Goal: Information Seeking & Learning: Learn about a topic

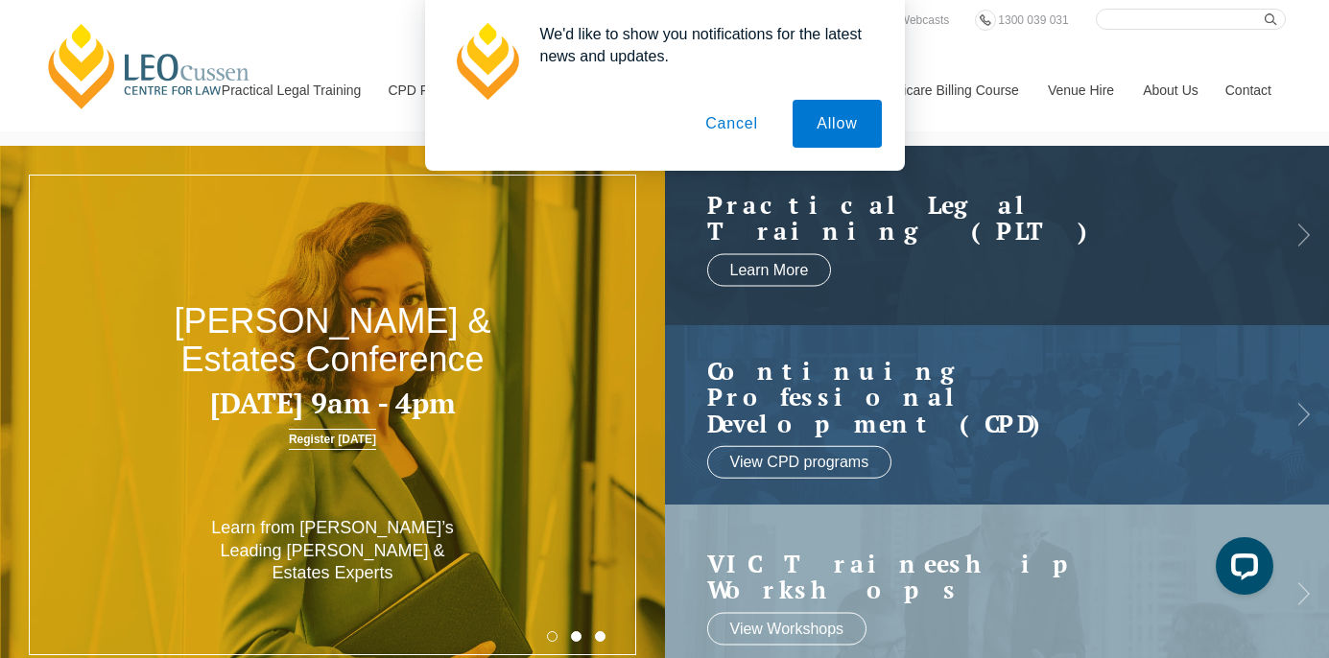
click at [741, 130] on button "Cancel" at bounding box center [731, 124] width 101 height 48
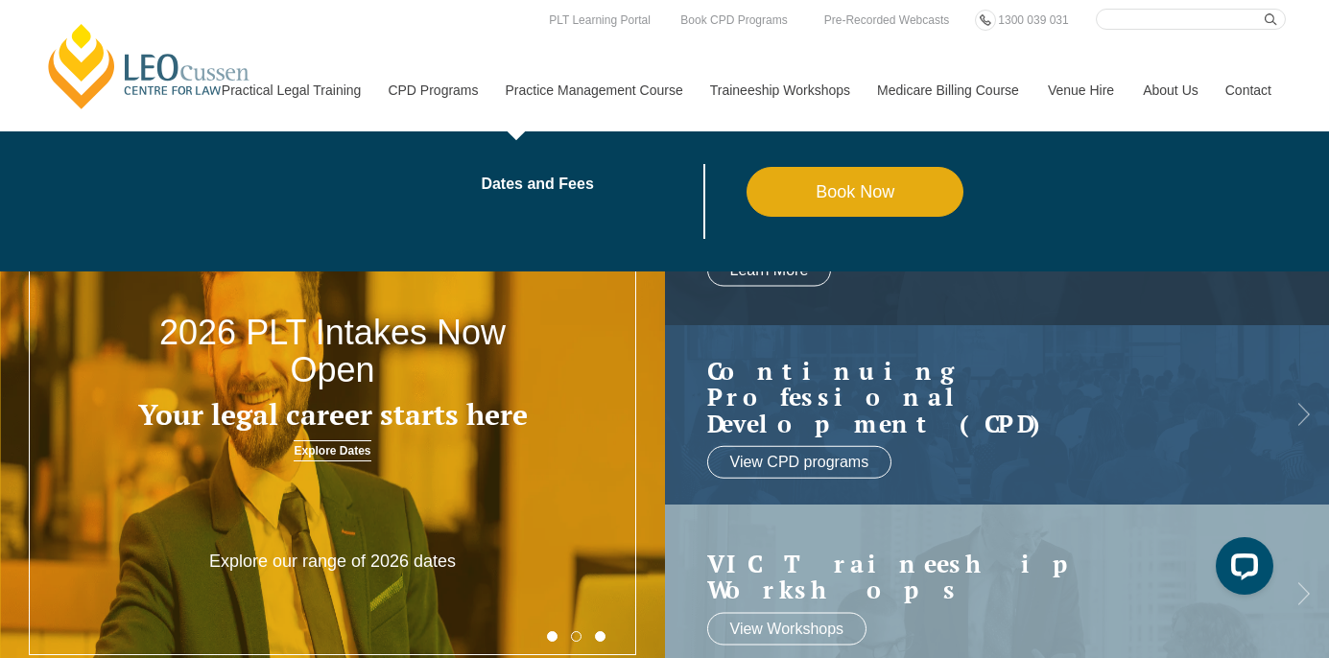
click at [831, 204] on link "Book Now" at bounding box center [855, 192] width 218 height 50
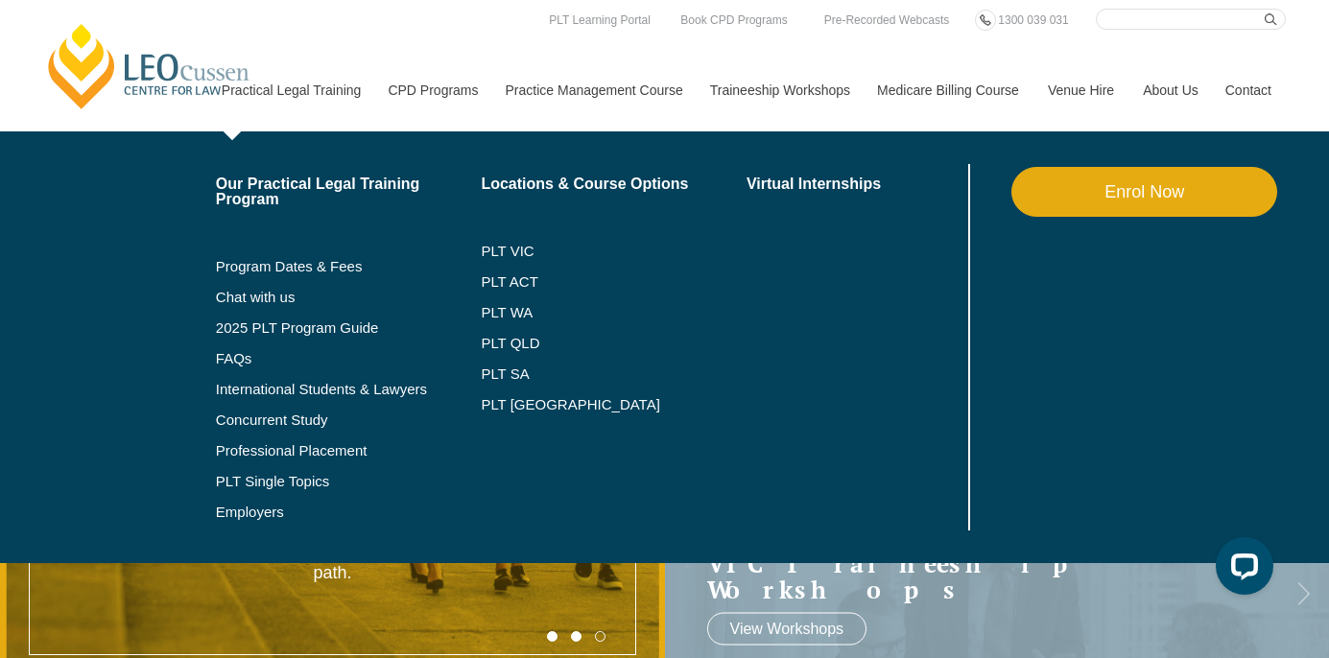
click at [285, 87] on link "Practical Legal Training" at bounding box center [290, 90] width 167 height 82
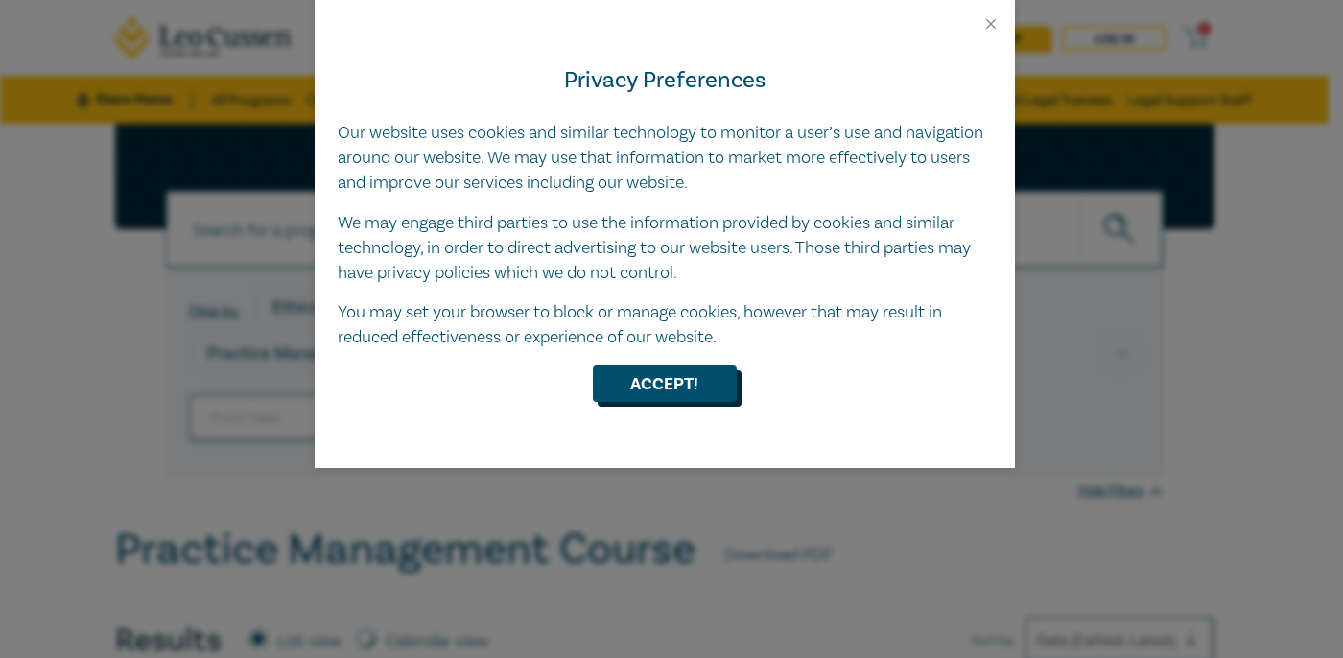
click at [676, 395] on button "Accept!" at bounding box center [665, 383] width 144 height 36
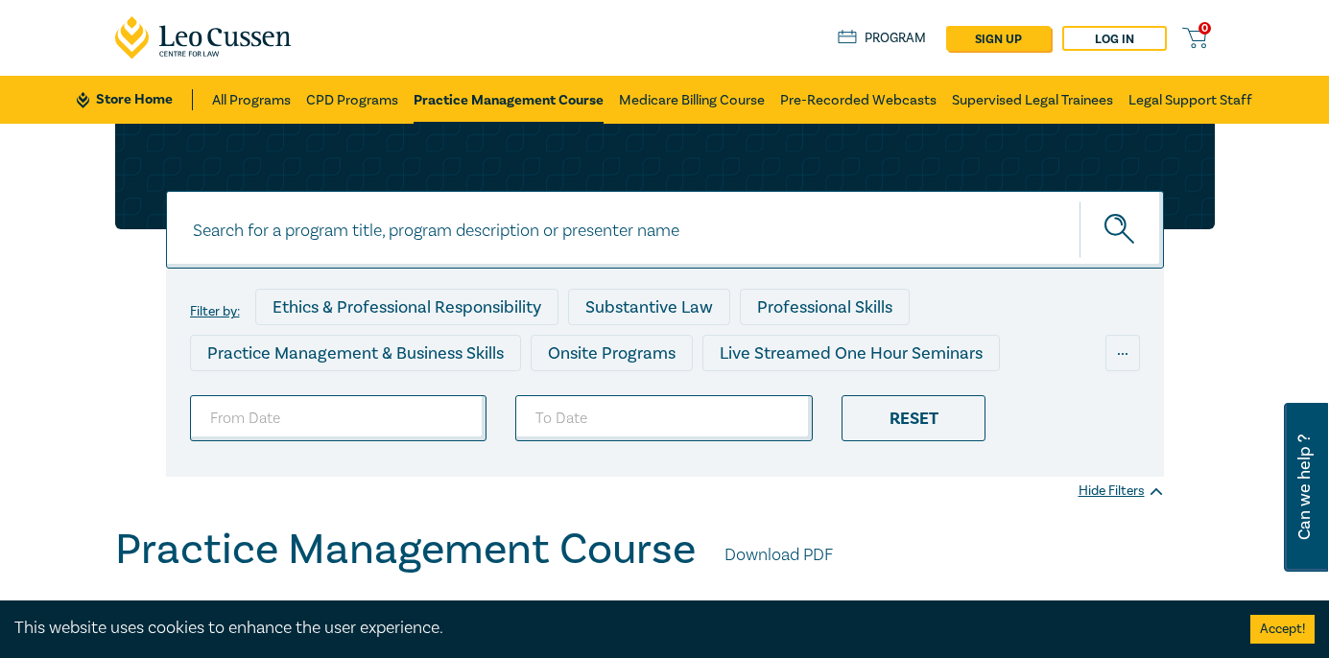
click at [474, 97] on link "Practice Management Course" at bounding box center [508, 100] width 190 height 48
click at [699, 96] on link "Medicare Billing Course" at bounding box center [692, 100] width 146 height 48
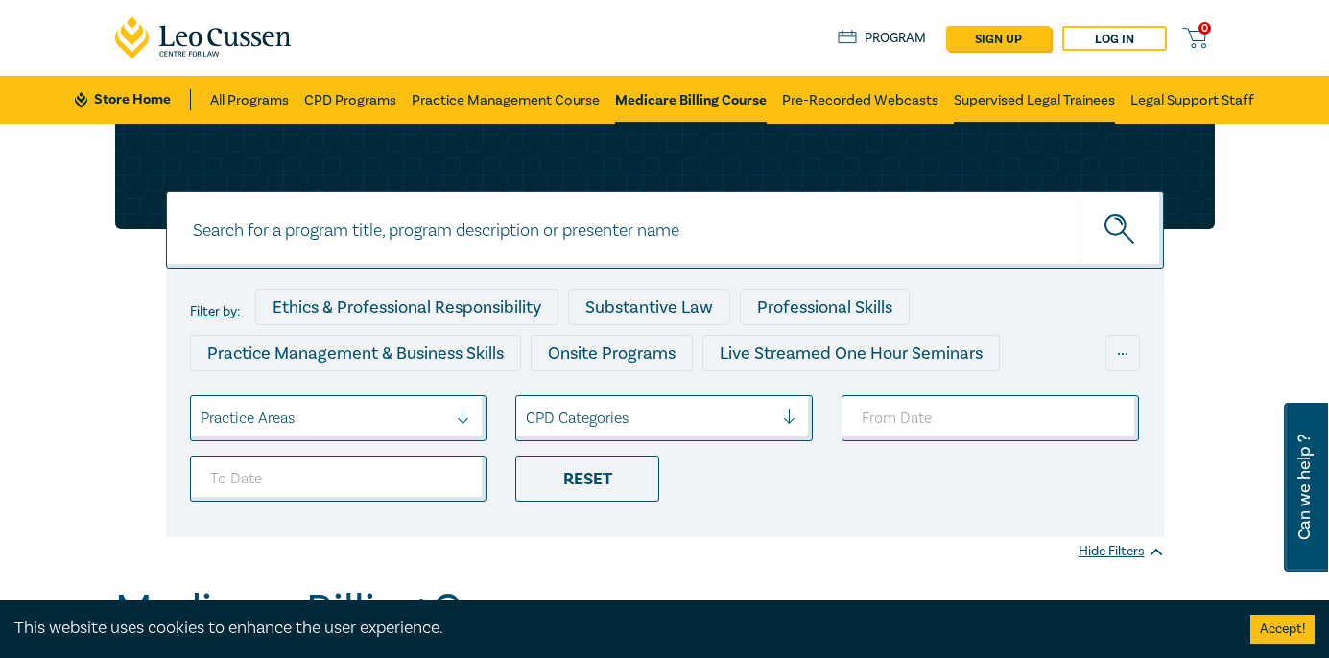
click at [968, 96] on link "Supervised Legal Trainees" at bounding box center [1033, 100] width 161 height 48
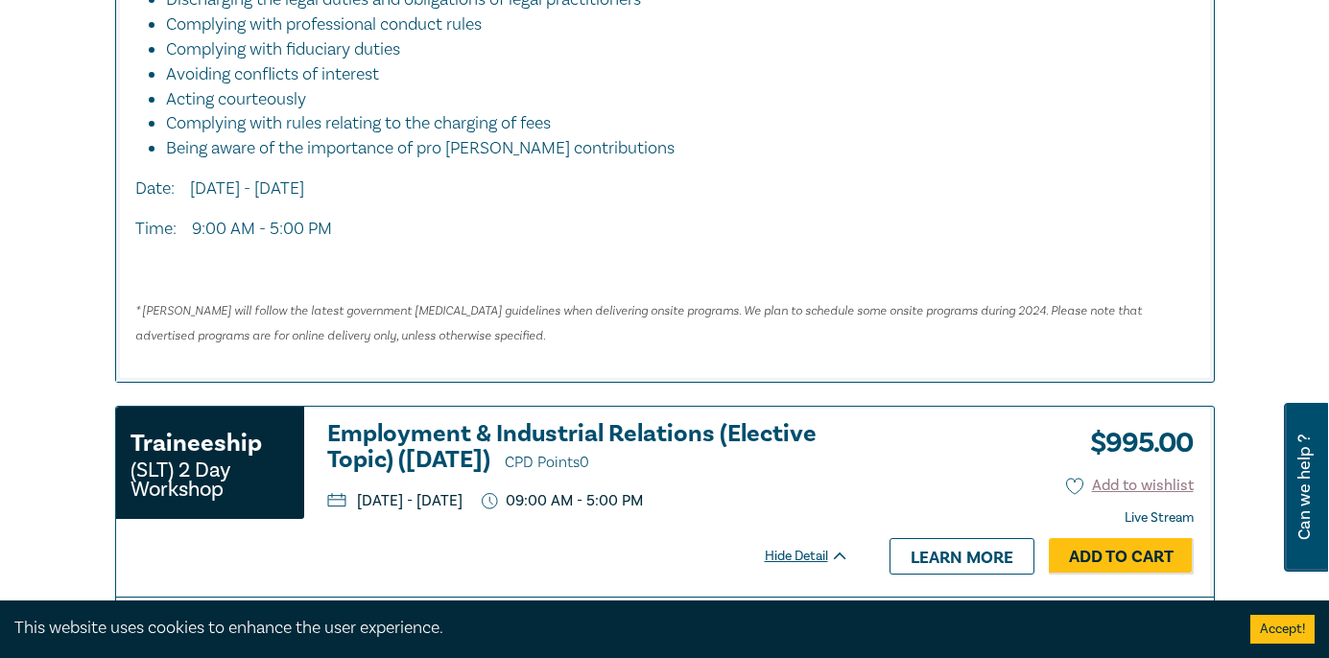
scroll to position [2629, 0]
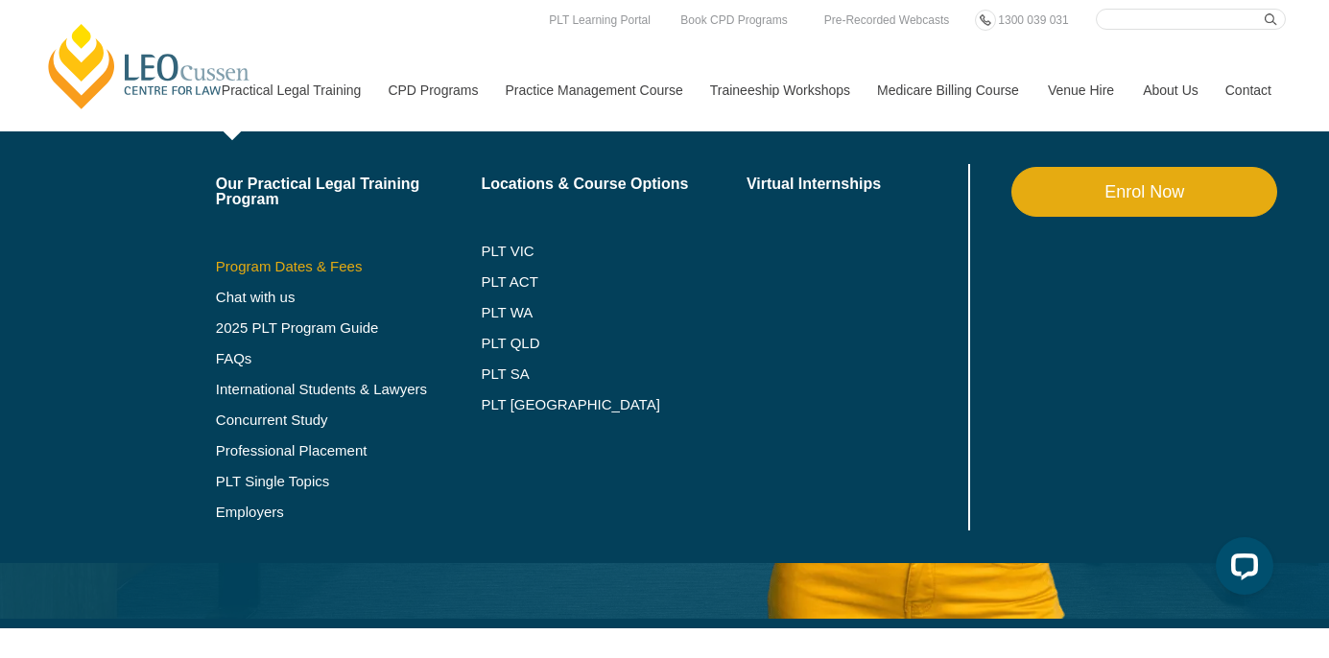
click at [289, 263] on link "Program Dates & Fees" at bounding box center [349, 266] width 266 height 15
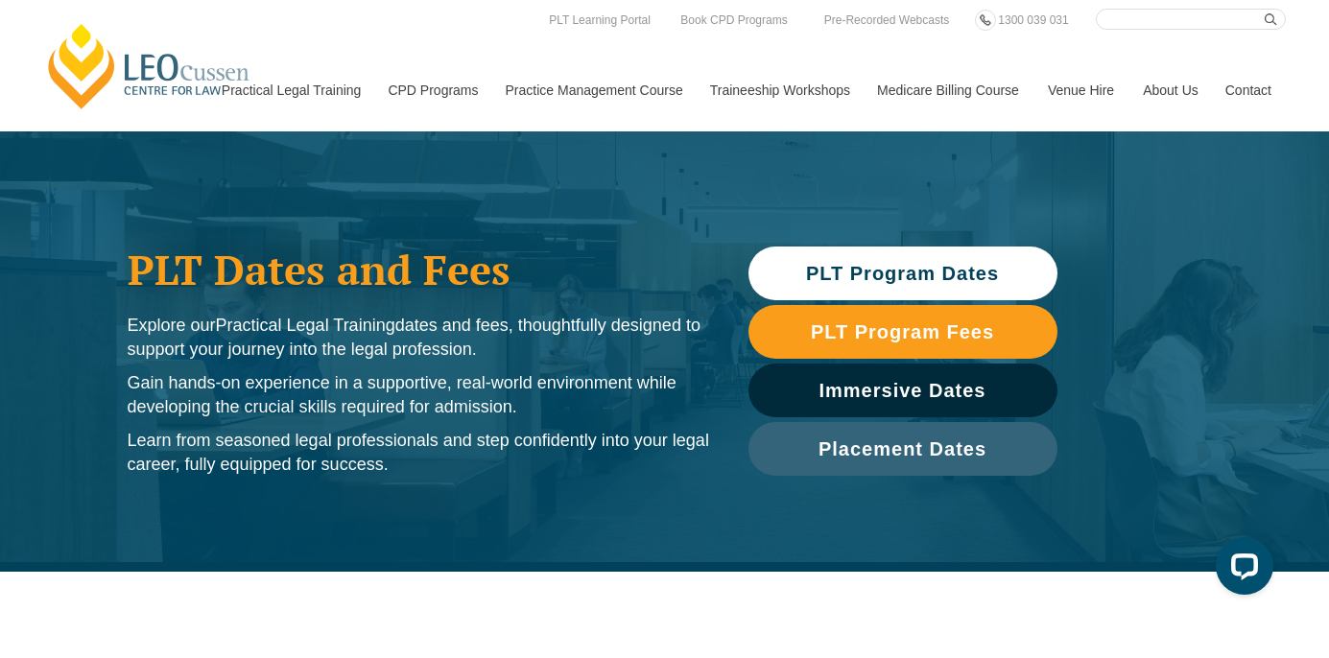
click at [929, 275] on span "PLT Program Dates" at bounding box center [902, 273] width 193 height 19
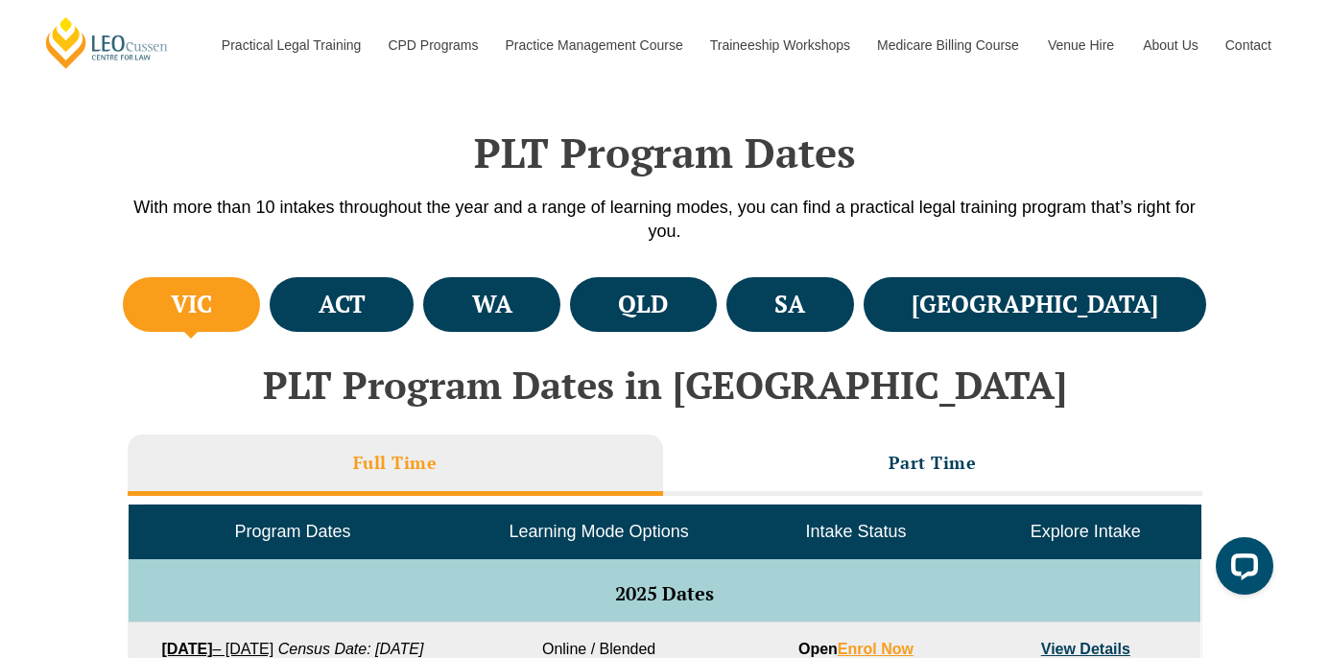
scroll to position [572, 0]
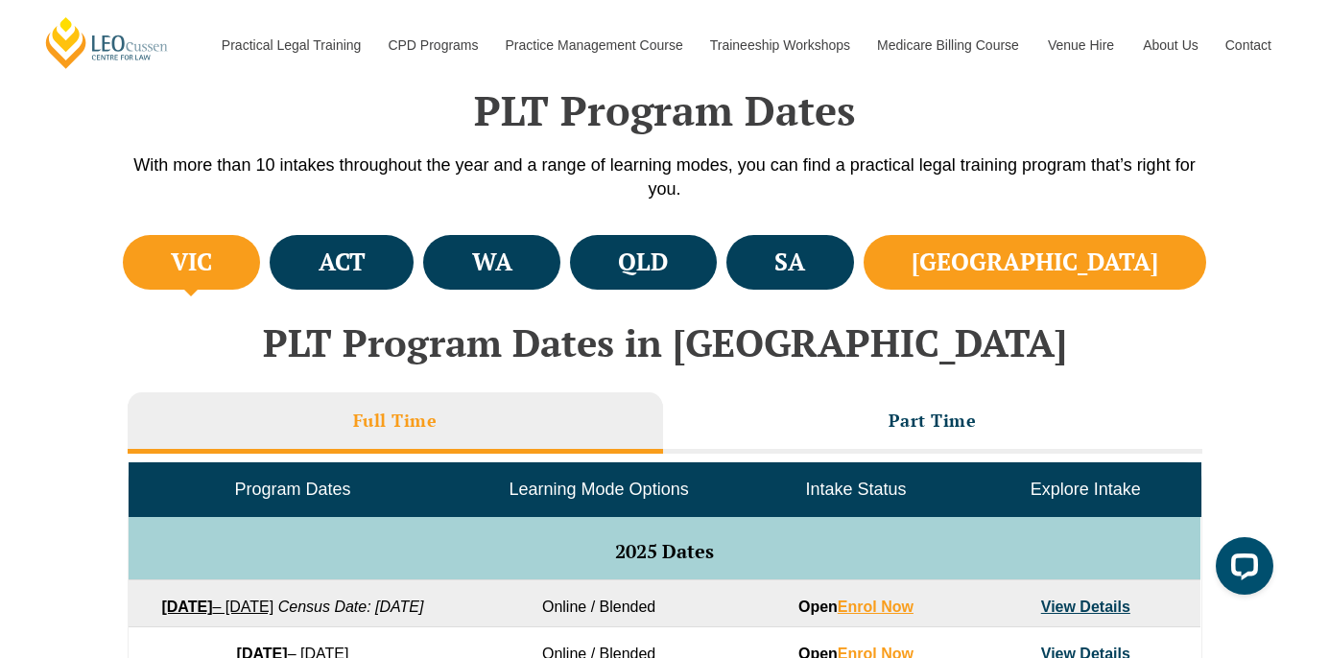
click at [1141, 262] on h4 "[GEOGRAPHIC_DATA]" at bounding box center [1034, 263] width 247 height 32
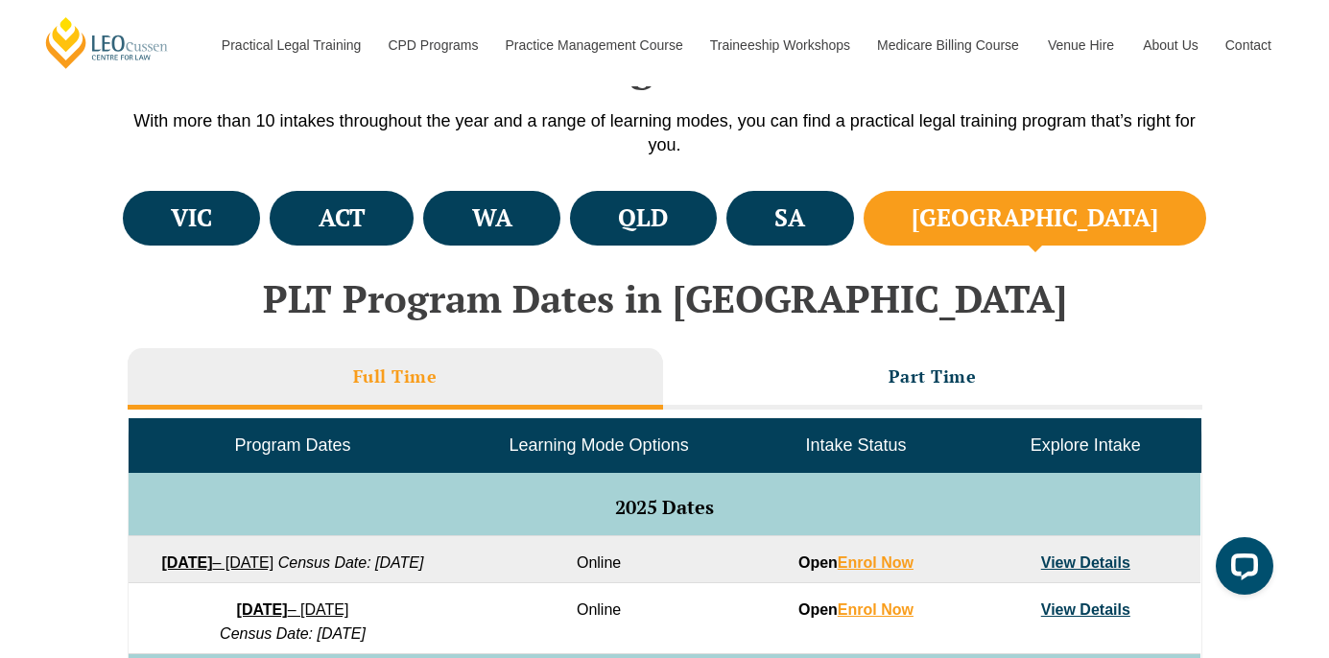
scroll to position [719, 0]
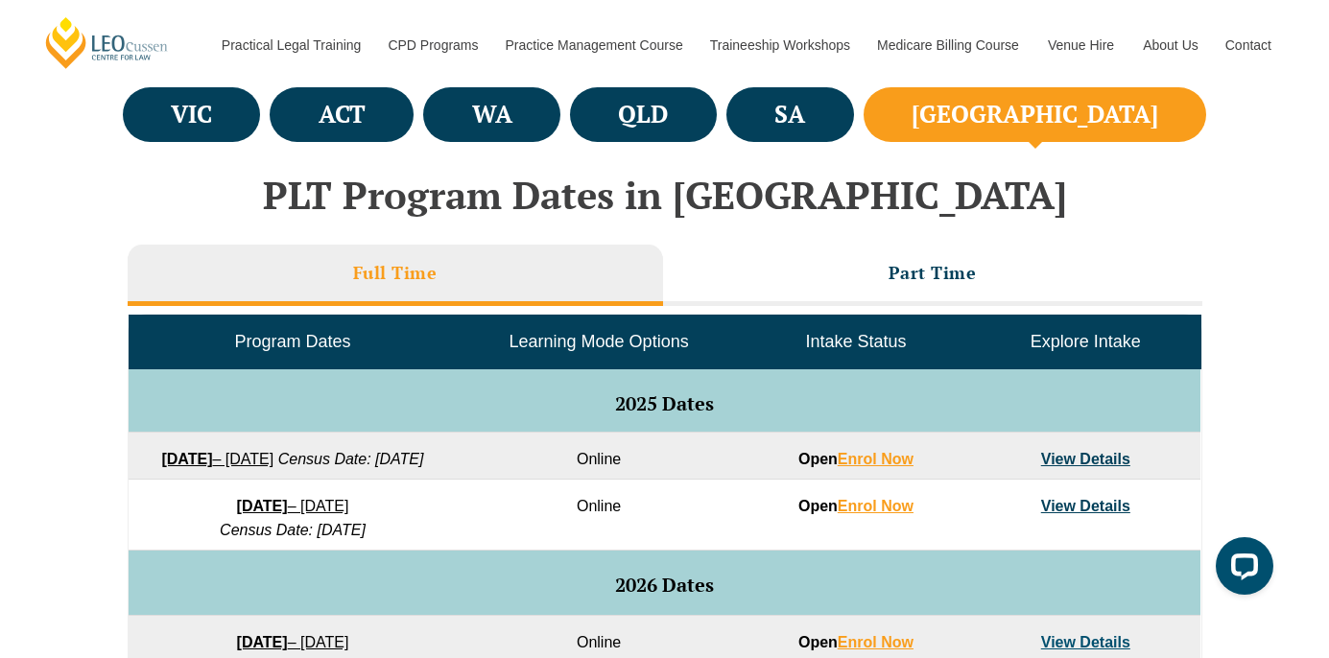
click at [1110, 457] on link "View Details" at bounding box center [1085, 459] width 89 height 16
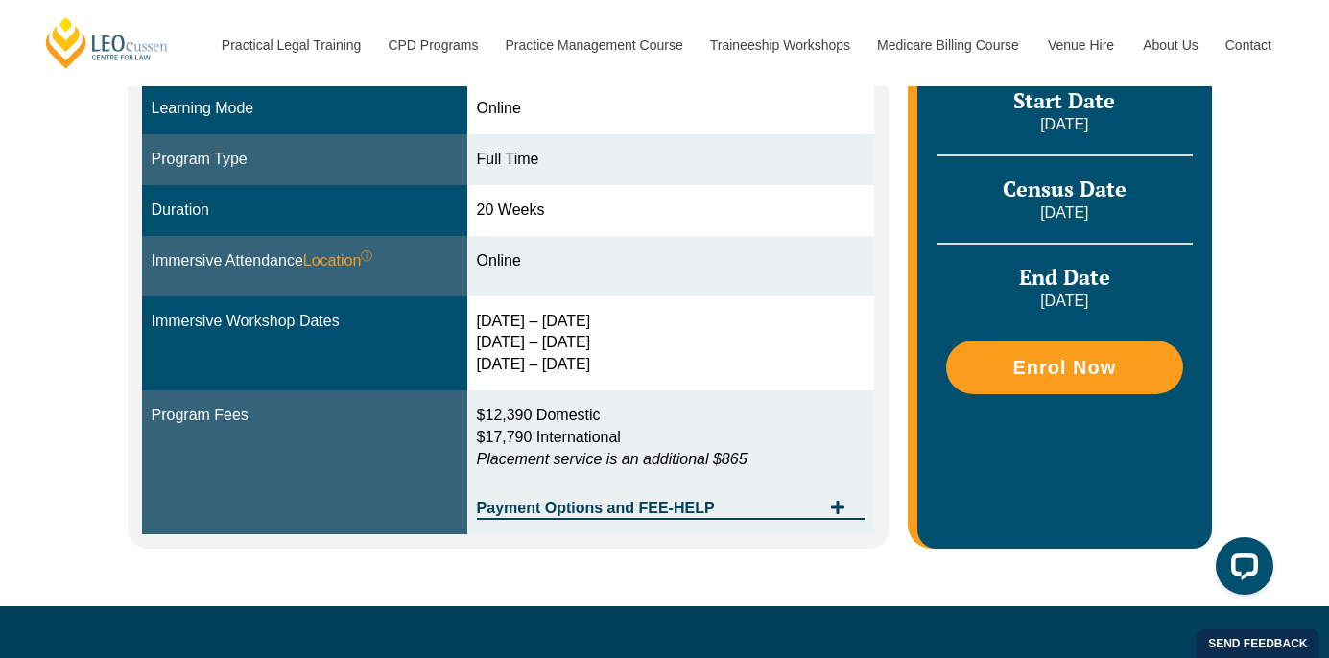
scroll to position [558, 0]
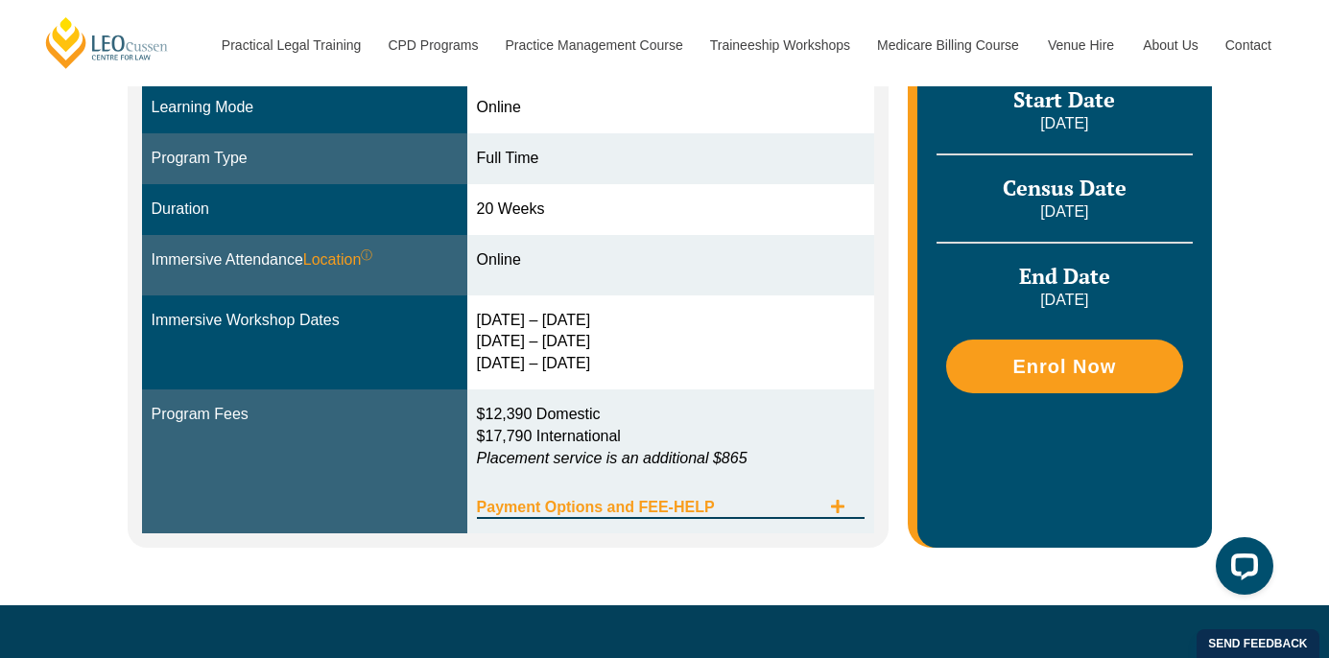
click at [835, 503] on icon "Tabs. Open items with Enter or Space, close with Escape and navigate using the …" at bounding box center [837, 506] width 15 height 15
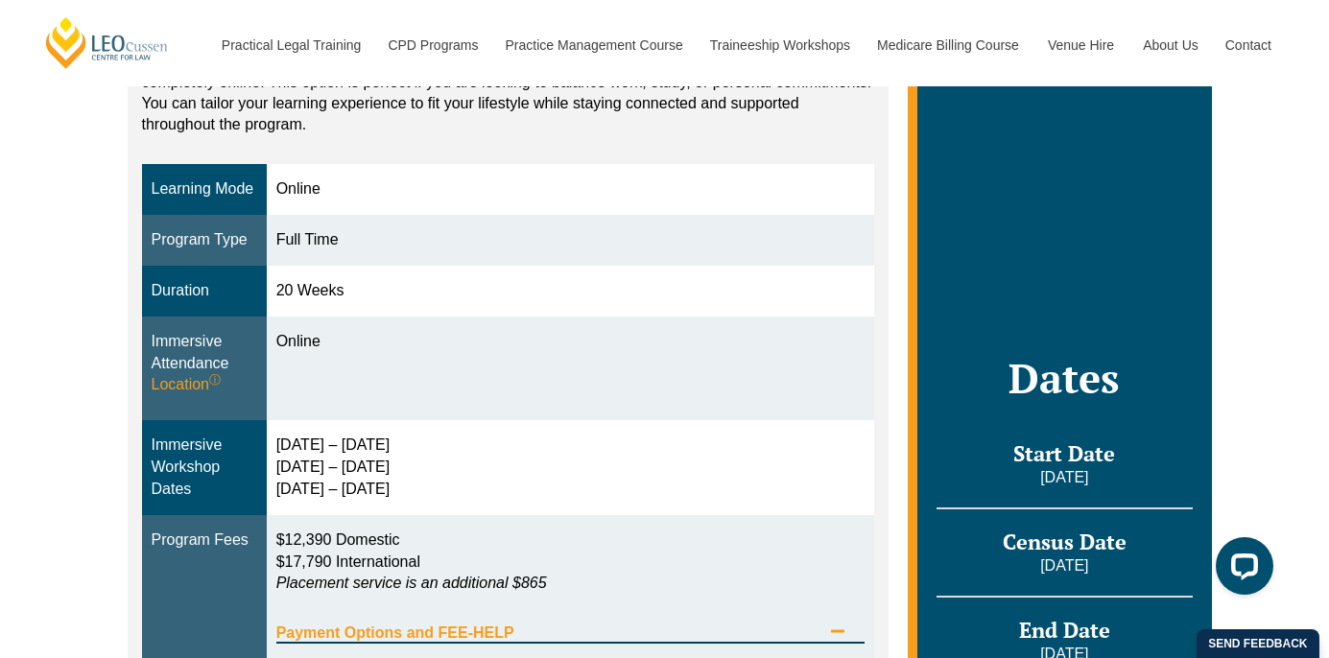
scroll to position [365, 0]
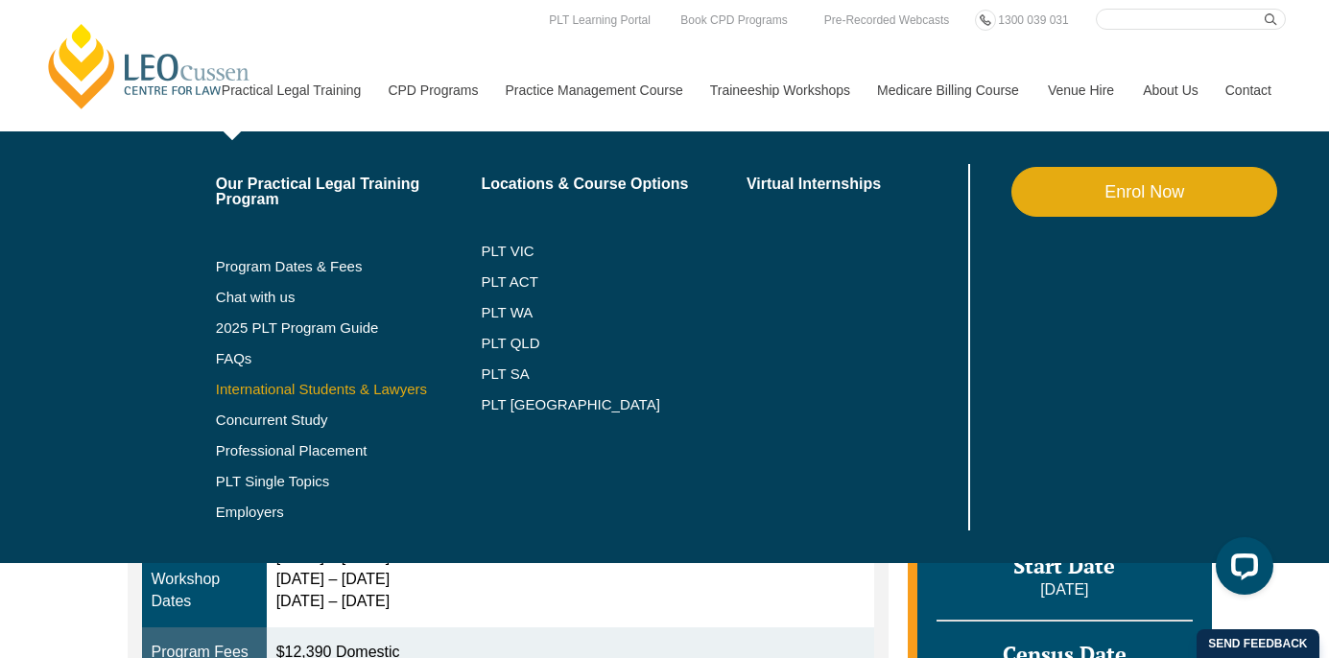
click at [242, 388] on link "International Students & Lawyers" at bounding box center [349, 389] width 266 height 15
